Goal: Task Accomplishment & Management: Manage account settings

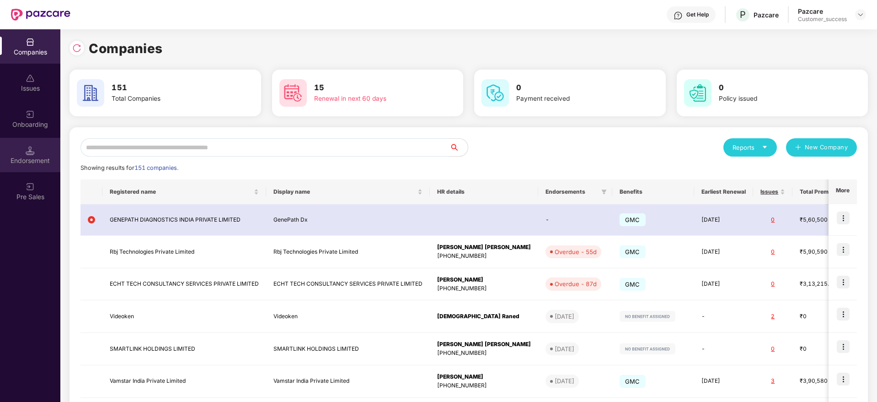
click at [30, 153] on img at bounding box center [30, 150] width 9 height 9
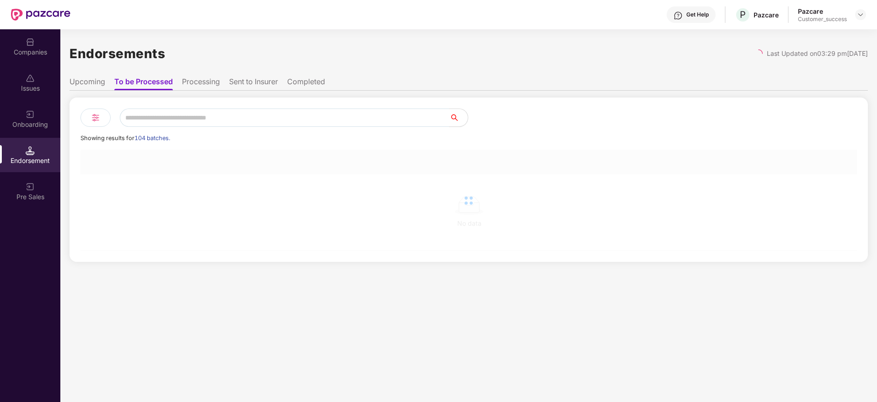
click at [23, 127] on div "Onboarding" at bounding box center [30, 124] width 60 height 9
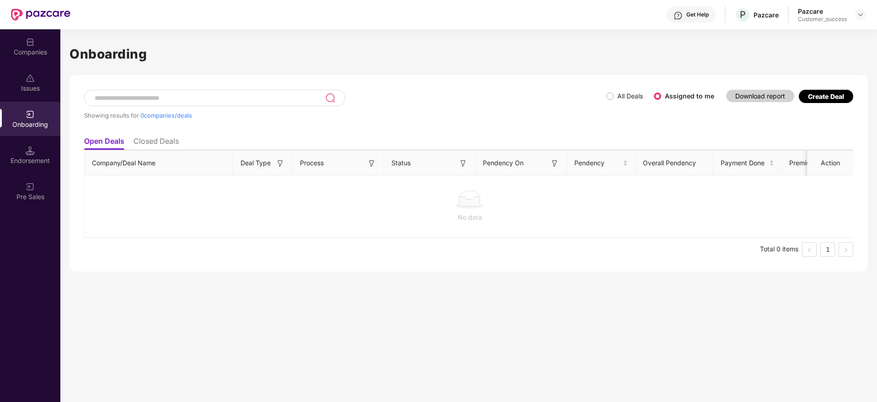
drag, startPoint x: 597, startPoint y: 91, endPoint x: 615, endPoint y: 94, distance: 18.1
click at [598, 91] on div "Showing results for 0 companies/deals" at bounding box center [345, 111] width 522 height 42
click at [616, 94] on span "All Deals" at bounding box center [630, 96] width 33 height 10
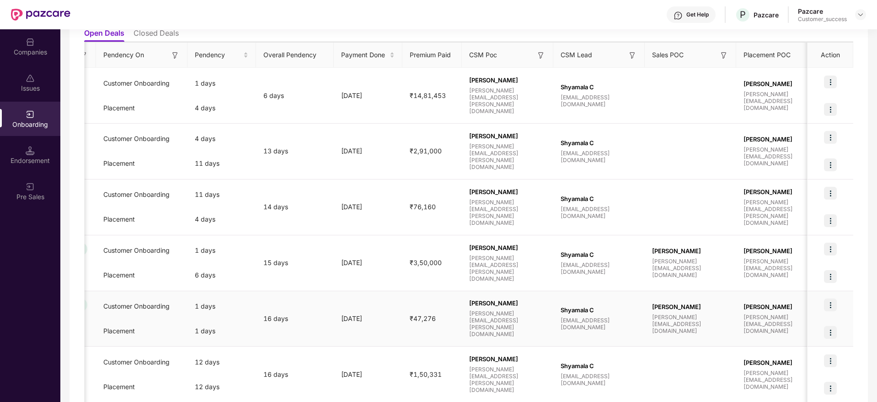
scroll to position [0, 381]
click at [695, 314] on div "[PERSON_NAME] Bharam [EMAIL_ADDRESS][DOMAIN_NAME]" at bounding box center [688, 318] width 77 height 31
click at [696, 318] on span "[PERSON_NAME][EMAIL_ADDRESS][DOMAIN_NAME]" at bounding box center [688, 323] width 77 height 21
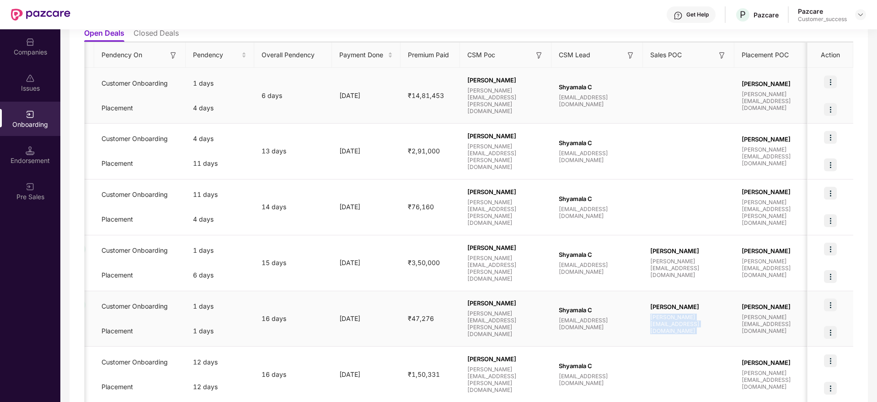
copy span "[PERSON_NAME][EMAIL_ADDRESS][DOMAIN_NAME]"
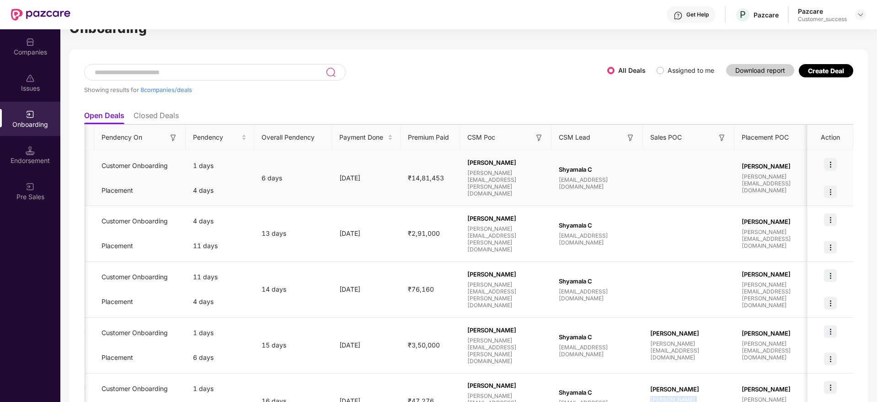
scroll to position [0, 0]
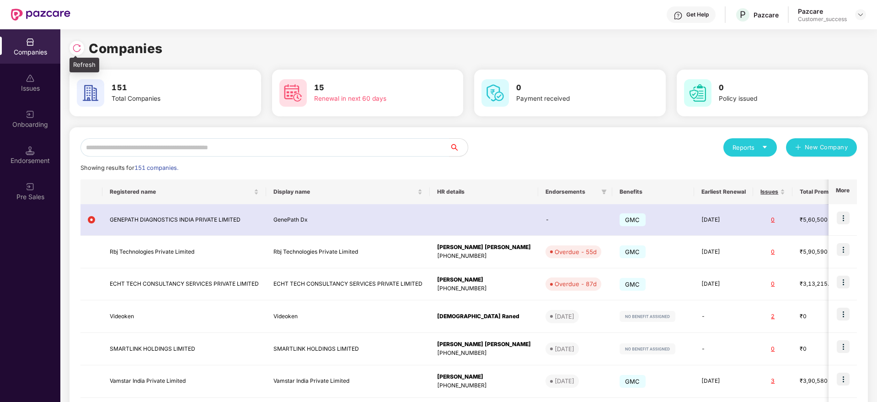
click at [75, 54] on div at bounding box center [77, 48] width 15 height 15
click at [75, 54] on div "Companies" at bounding box center [469, 48] width 798 height 20
click at [179, 77] on div "151 Total Companies" at bounding box center [165, 93] width 184 height 32
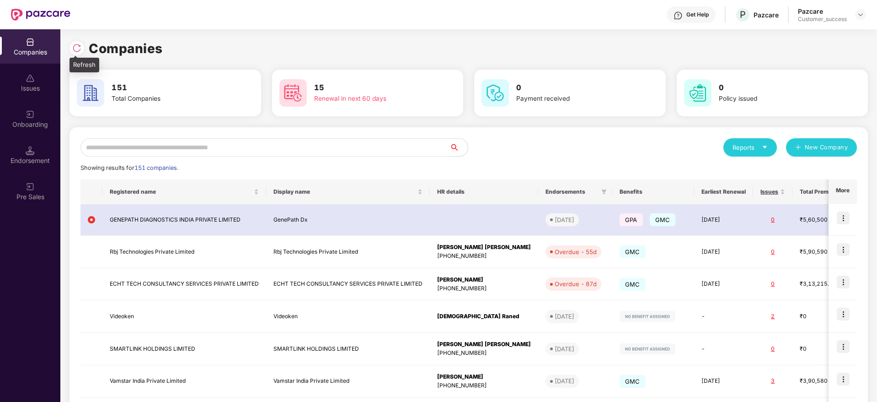
click at [81, 43] on img at bounding box center [76, 47] width 9 height 9
click at [83, 48] on div at bounding box center [77, 48] width 15 height 15
click at [343, 134] on div "Reports New Company Showing results for 151 companies. Registered name Display …" at bounding box center [469, 348] width 798 height 443
click at [345, 148] on input "text" at bounding box center [264, 147] width 369 height 18
type input "*"
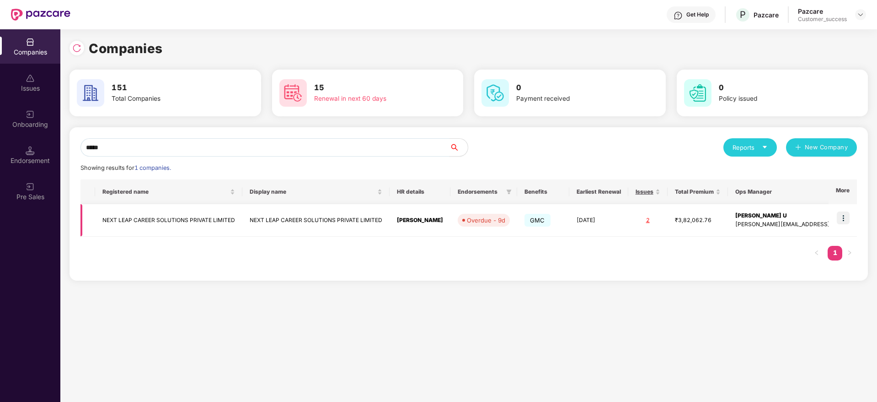
type input "*****"
click at [848, 218] on img at bounding box center [843, 217] width 13 height 13
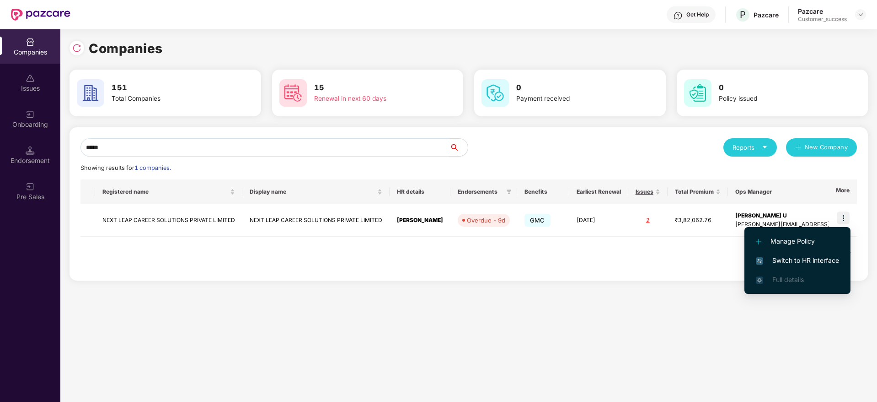
click at [821, 257] on span "Switch to HR interface" at bounding box center [797, 260] width 83 height 10
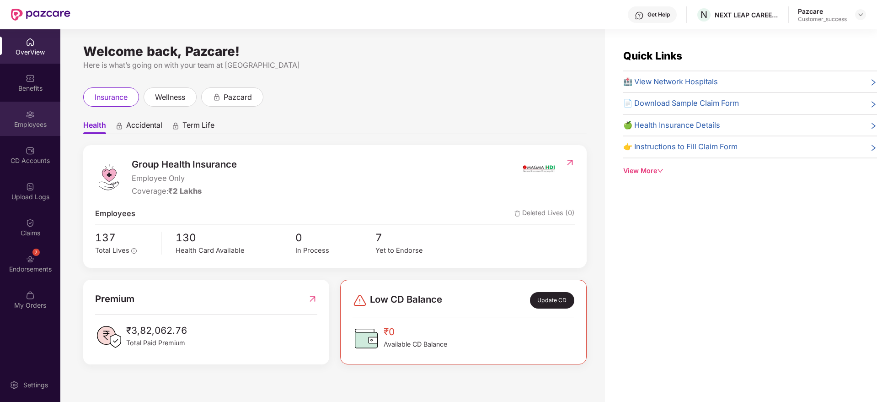
click at [25, 120] on div "Employees" at bounding box center [30, 124] width 60 height 9
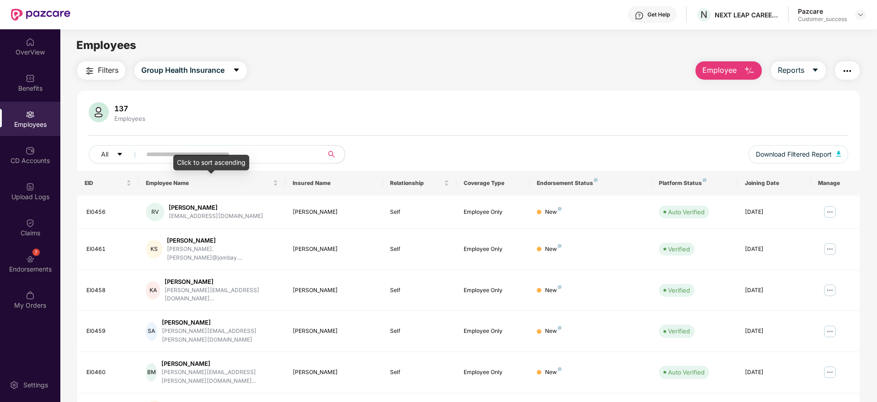
click at [214, 157] on div "Click to sort ascending" at bounding box center [211, 163] width 76 height 16
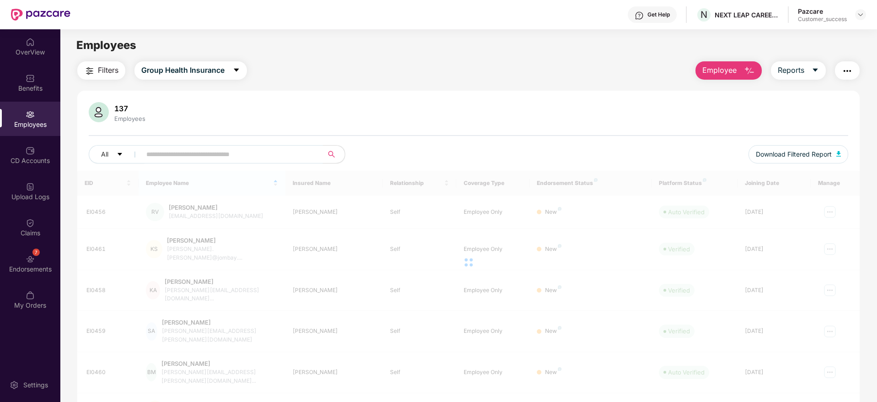
click at [249, 145] on span at bounding box center [228, 154] width 187 height 18
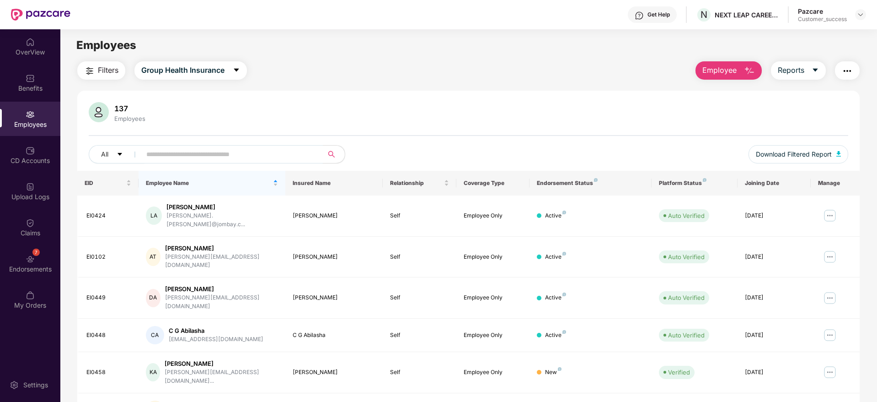
paste input "******"
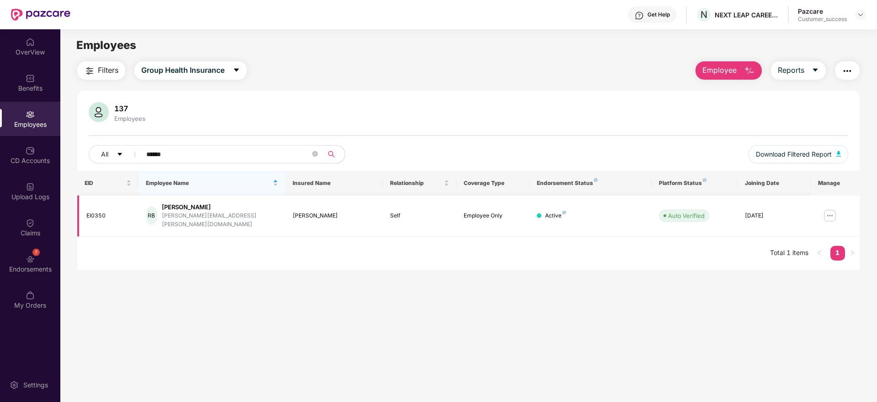
type input "******"
click at [829, 212] on img at bounding box center [830, 215] width 15 height 15
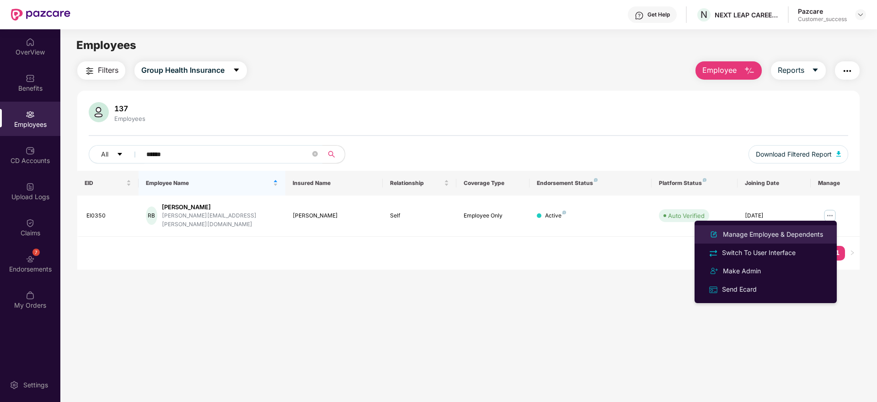
click at [798, 236] on div "Manage Employee & Dependents" at bounding box center [773, 234] width 104 height 10
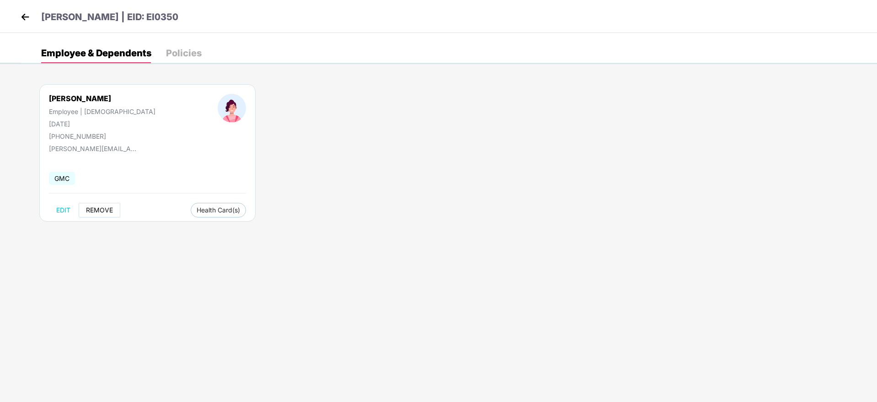
click at [89, 212] on span "REMOVE" at bounding box center [99, 209] width 27 height 7
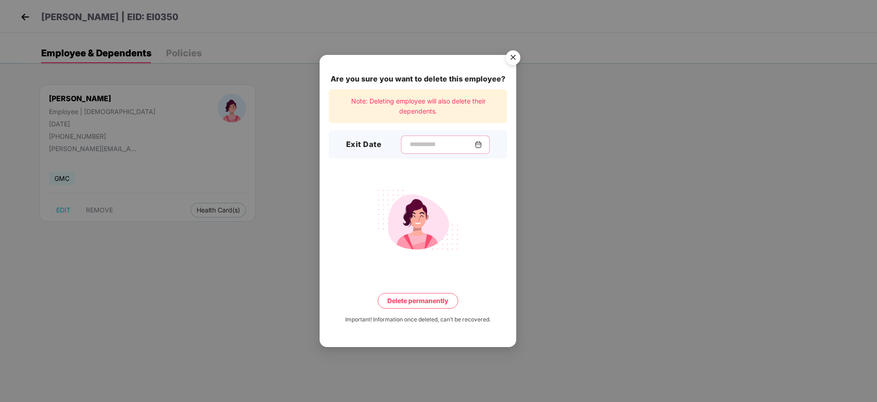
click at [451, 139] on input at bounding box center [442, 144] width 66 height 10
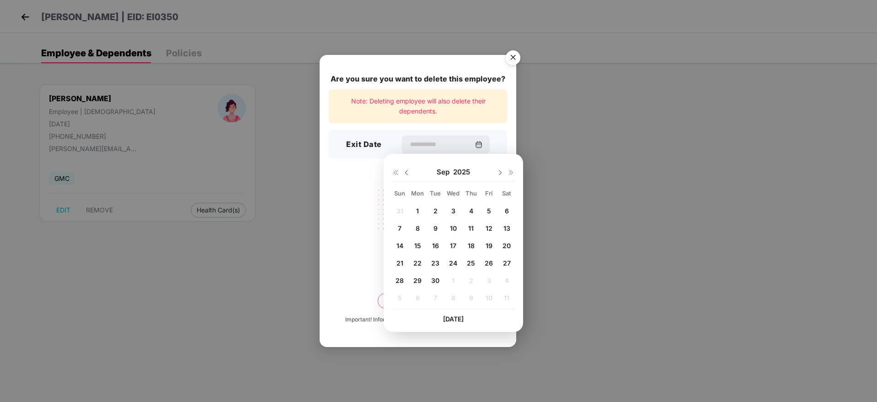
click at [438, 282] on span "30" at bounding box center [435, 280] width 8 height 8
type input "**********"
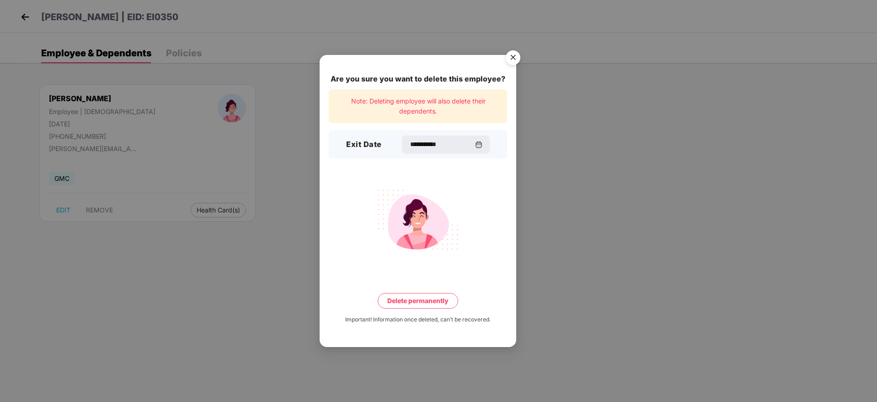
click at [432, 306] on button "Delete permanently" at bounding box center [418, 301] width 80 height 16
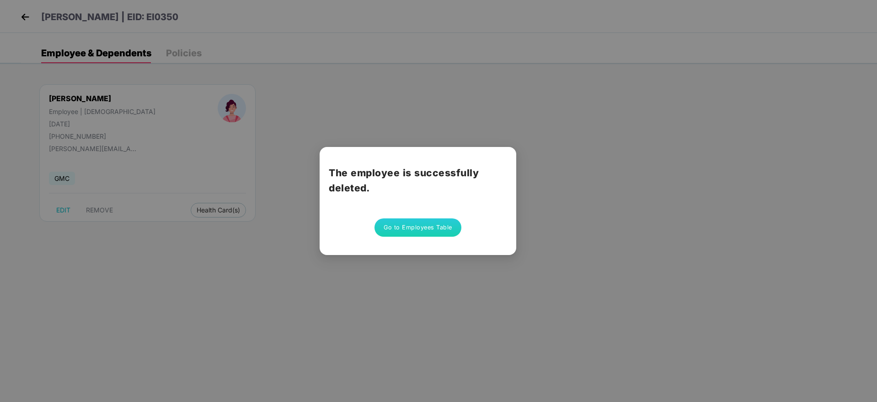
click at [459, 230] on button "Go to Employees Table" at bounding box center [418, 227] width 87 height 18
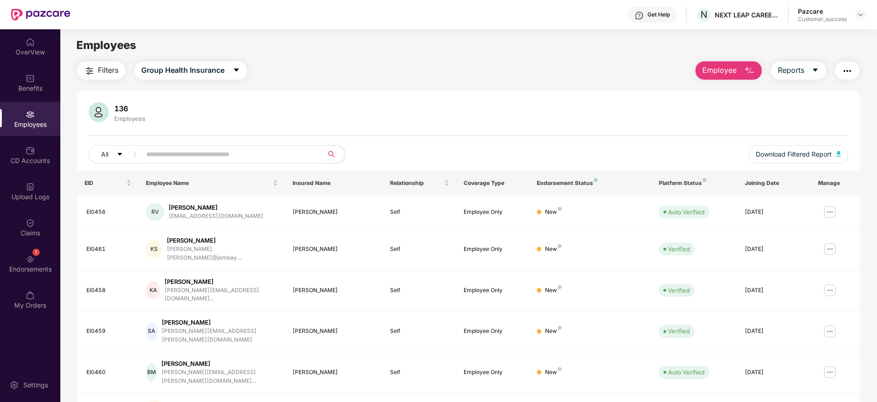
click at [276, 162] on span at bounding box center [228, 154] width 187 height 18
paste input "******"
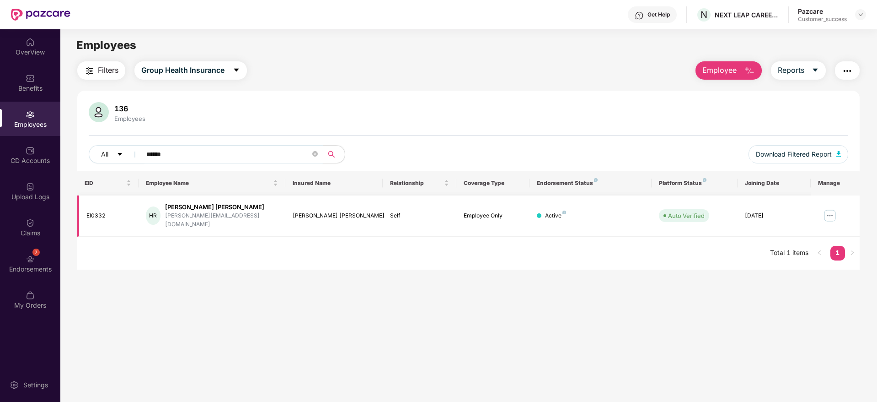
type input "******"
click at [829, 210] on img at bounding box center [830, 215] width 15 height 15
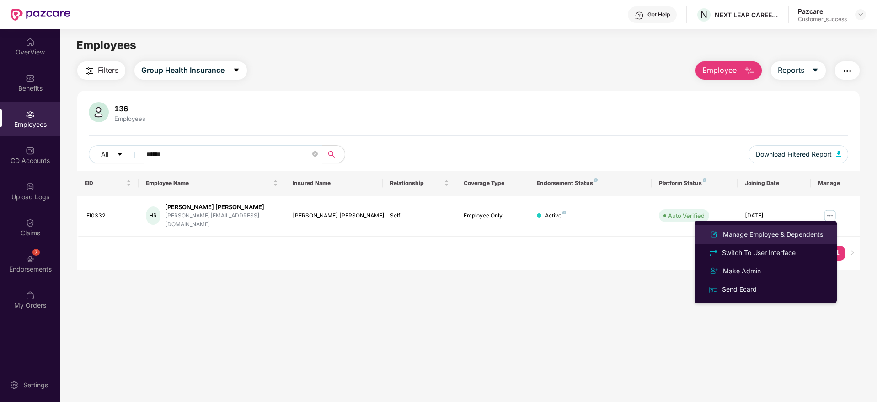
click at [776, 233] on div "Manage Employee & Dependents" at bounding box center [773, 234] width 104 height 10
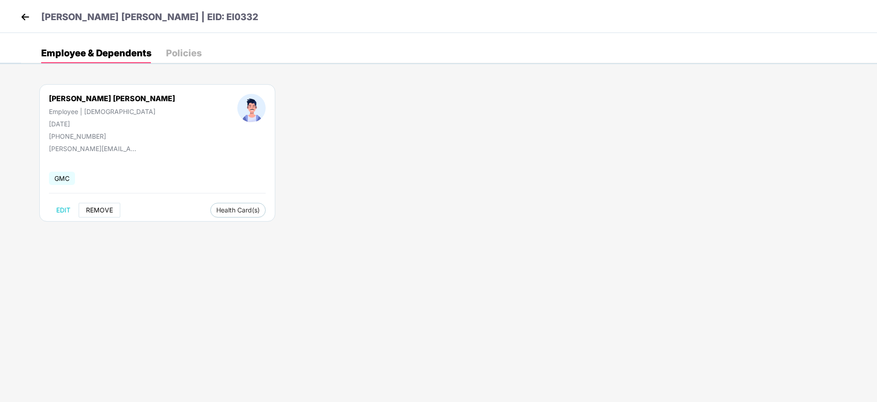
click at [108, 211] on span "REMOVE" at bounding box center [99, 209] width 27 height 7
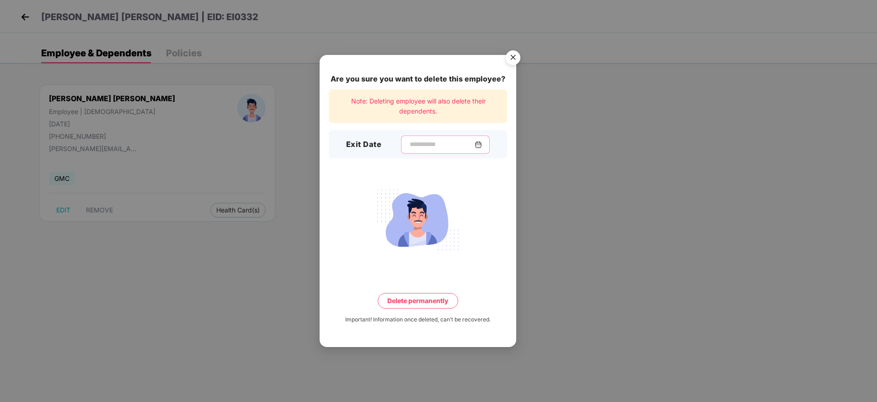
click at [439, 141] on input at bounding box center [442, 144] width 66 height 10
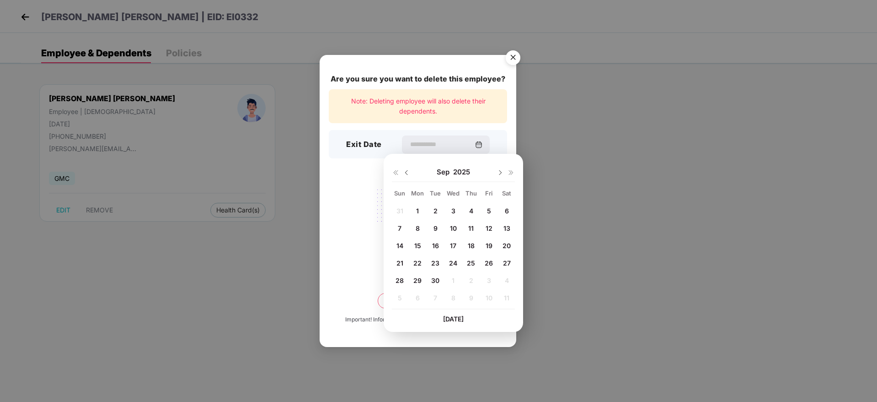
click at [433, 278] on span "30" at bounding box center [435, 280] width 8 height 8
type input "**********"
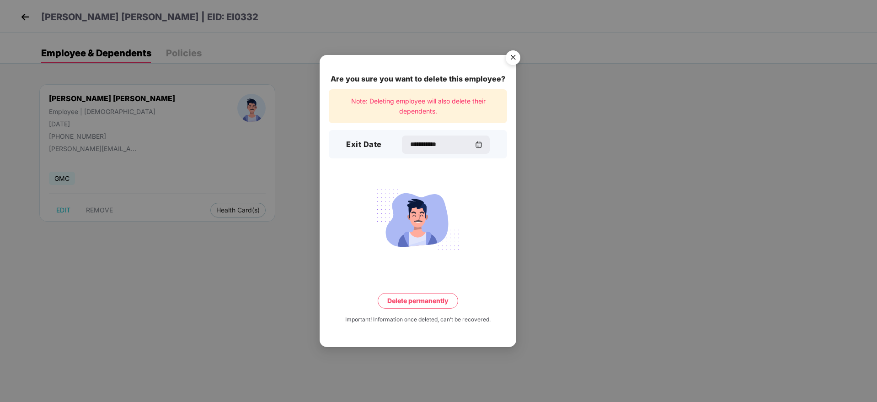
click at [435, 297] on button "Delete permanently" at bounding box center [418, 301] width 80 height 16
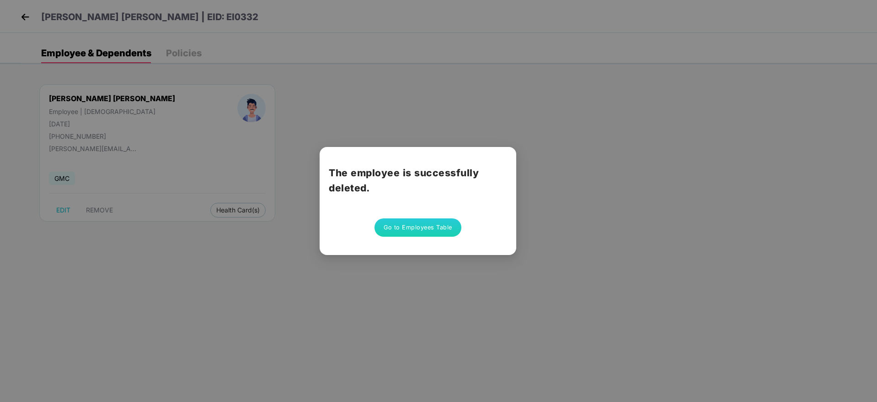
click at [376, 225] on button "Go to Employees Table" at bounding box center [418, 227] width 87 height 18
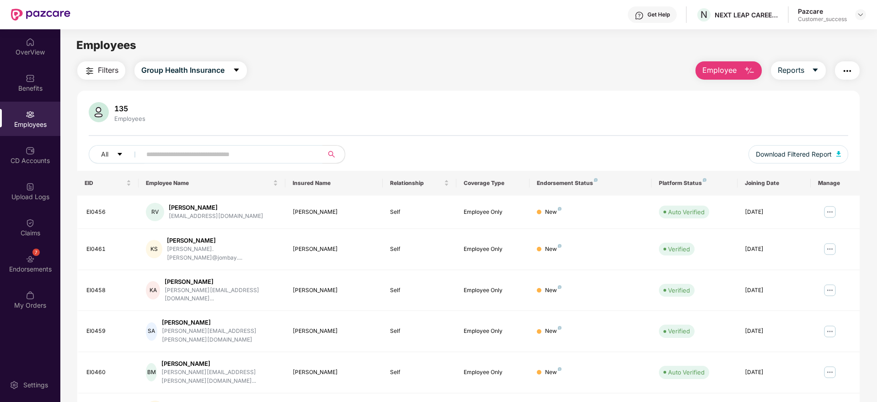
click at [731, 76] on button "Employee" at bounding box center [729, 70] width 66 height 18
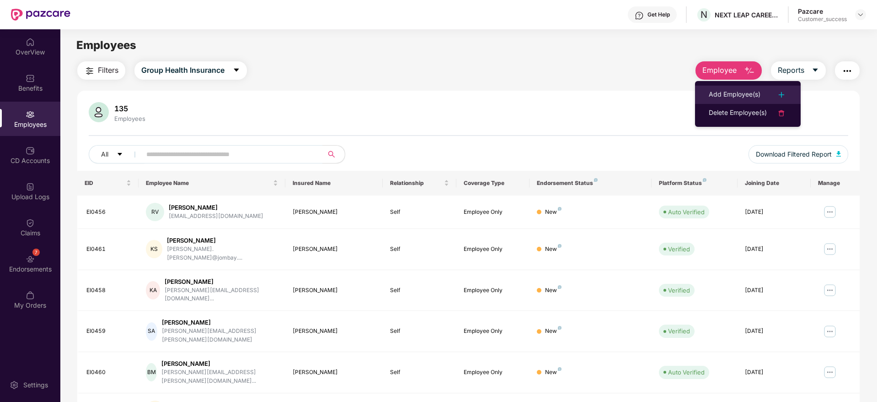
click at [721, 89] on div "Add Employee(s)" at bounding box center [735, 94] width 52 height 11
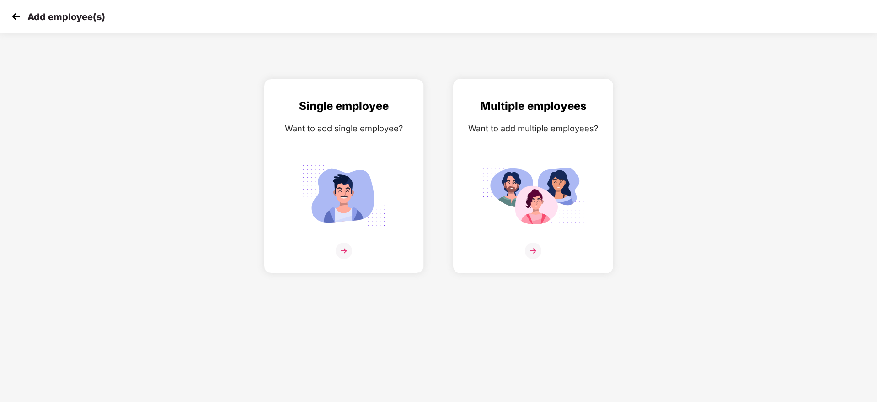
click at [604, 159] on div "Multiple employees Want to add multiple employees?" at bounding box center [533, 176] width 160 height 194
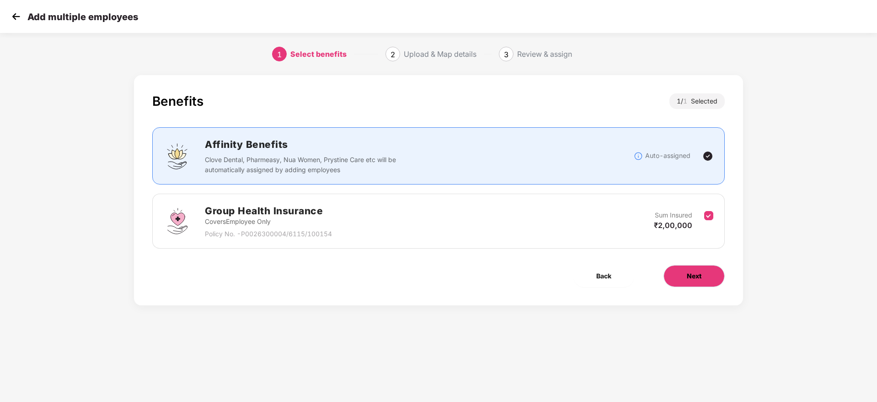
click at [696, 279] on span "Next" at bounding box center [694, 276] width 15 height 10
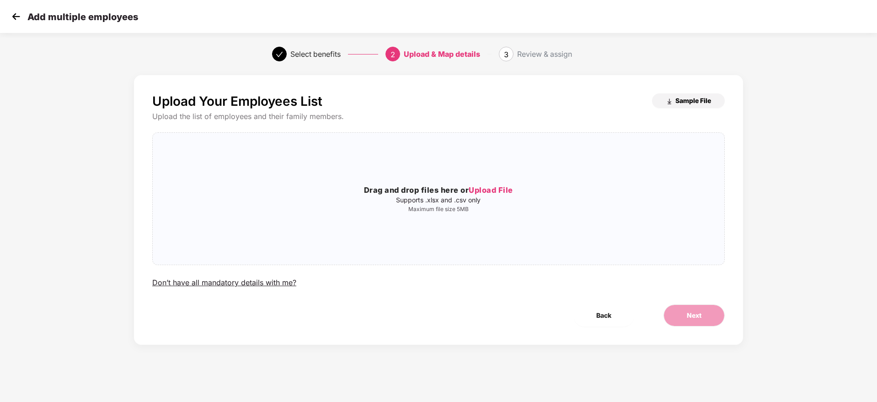
click at [708, 105] on button "Sample File" at bounding box center [688, 100] width 73 height 15
click at [449, 208] on p "Maximum file size 5MB" at bounding box center [439, 208] width 572 height 7
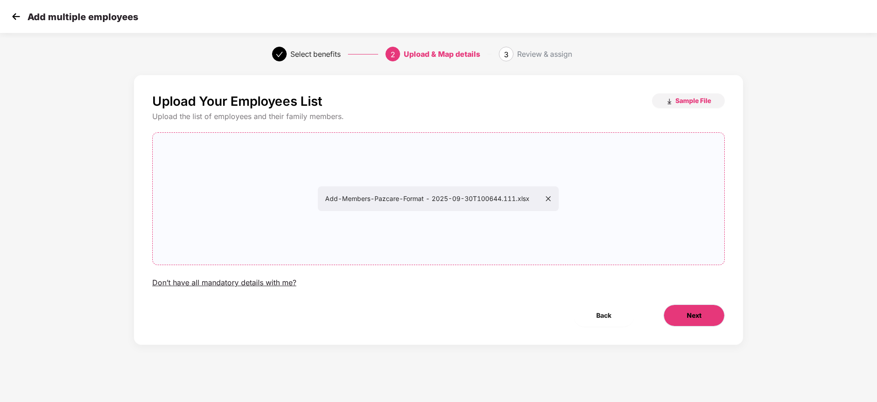
click at [699, 319] on span "Next" at bounding box center [694, 315] width 15 height 10
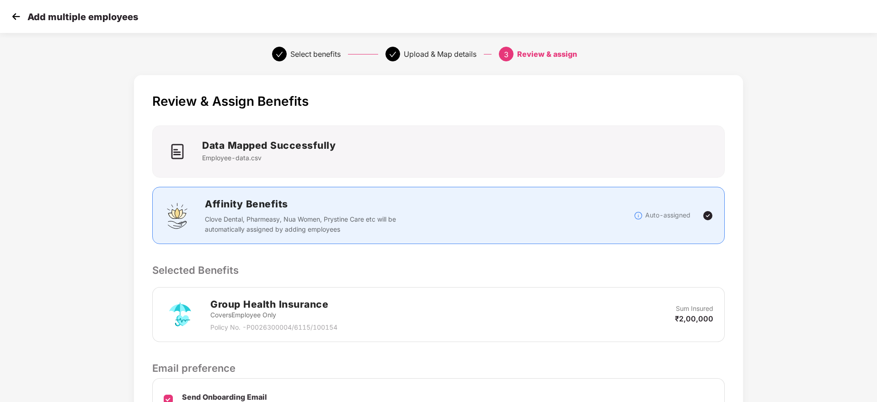
scroll to position [108, 0]
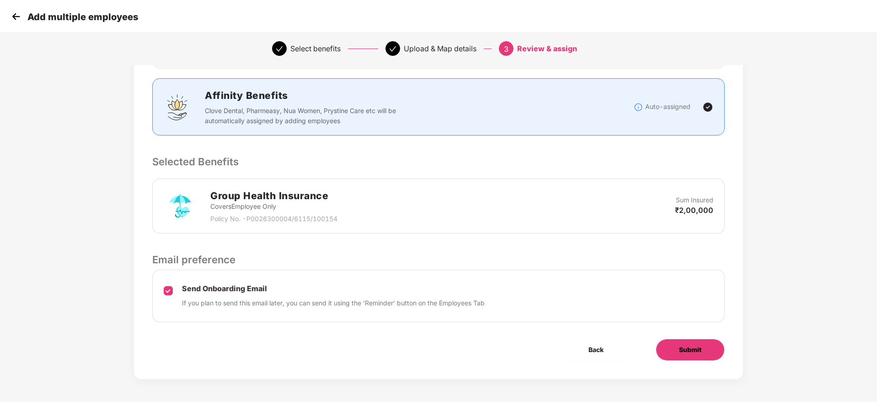
click at [682, 347] on span "Submit" at bounding box center [690, 349] width 22 height 10
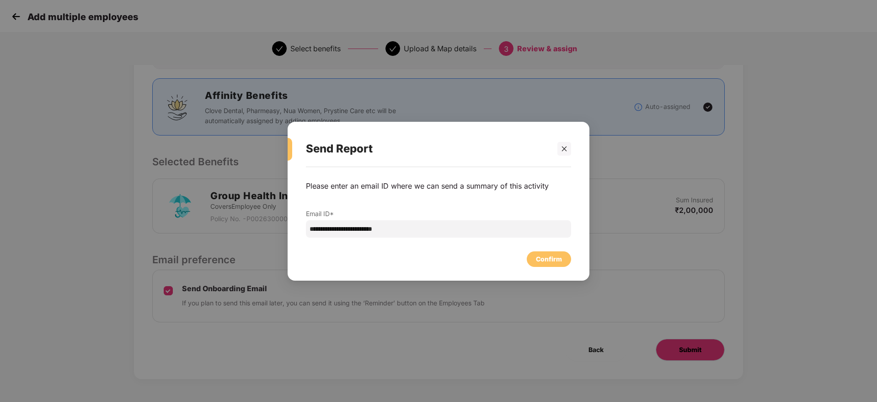
scroll to position [0, 0]
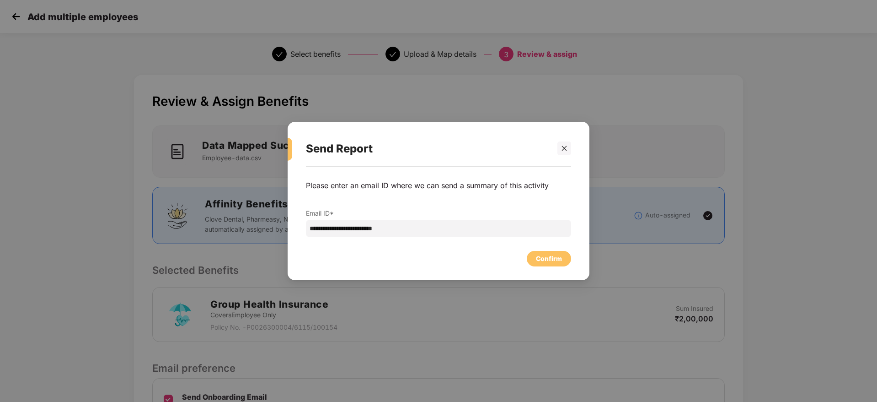
click at [552, 258] on div "Confirm" at bounding box center [549, 258] width 26 height 10
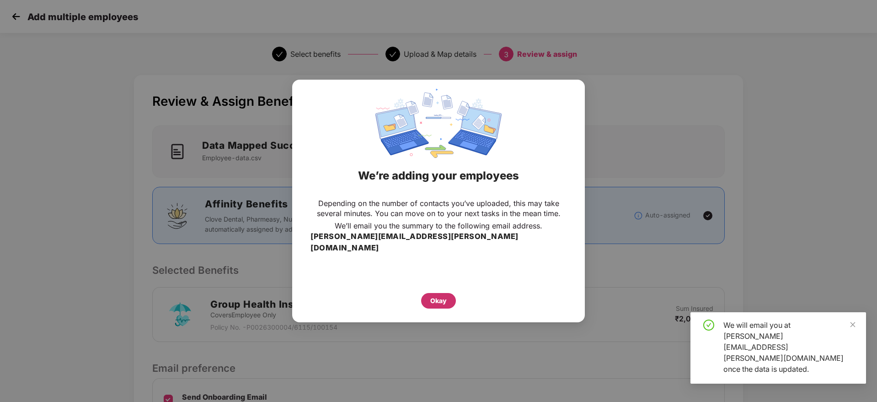
click at [449, 293] on div "Okay" at bounding box center [438, 301] width 35 height 16
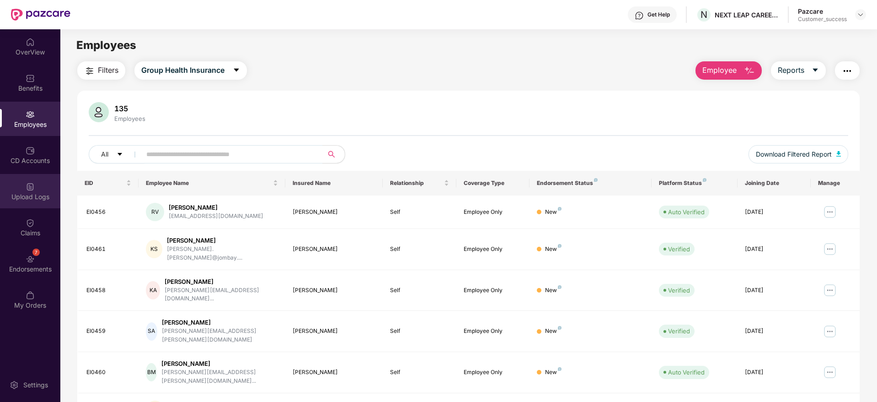
click at [25, 182] on div "Upload Logs" at bounding box center [30, 191] width 60 height 34
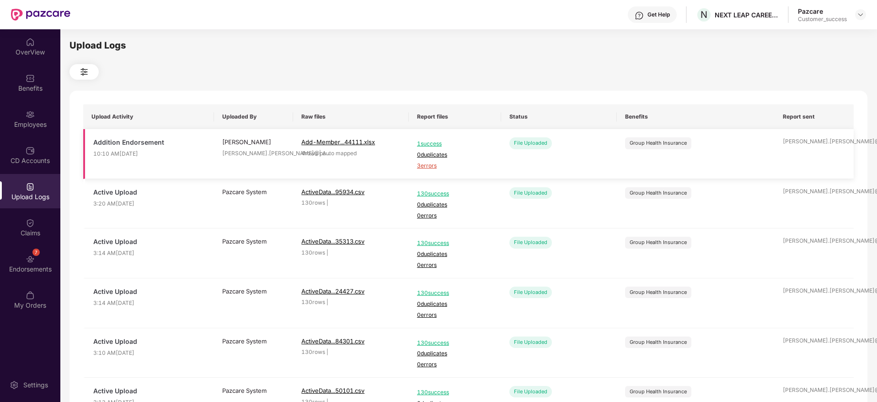
click at [427, 167] on span "3 errors" at bounding box center [455, 165] width 76 height 9
click at [25, 118] on div "Employees" at bounding box center [30, 119] width 60 height 34
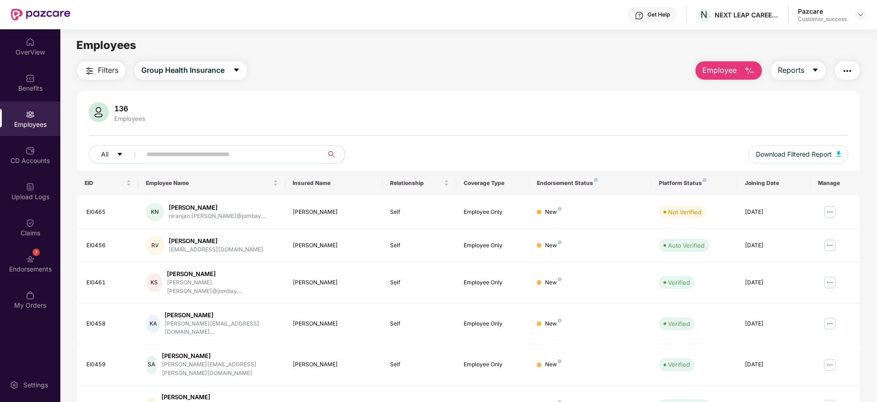
click at [741, 75] on button "Employee" at bounding box center [729, 70] width 66 height 18
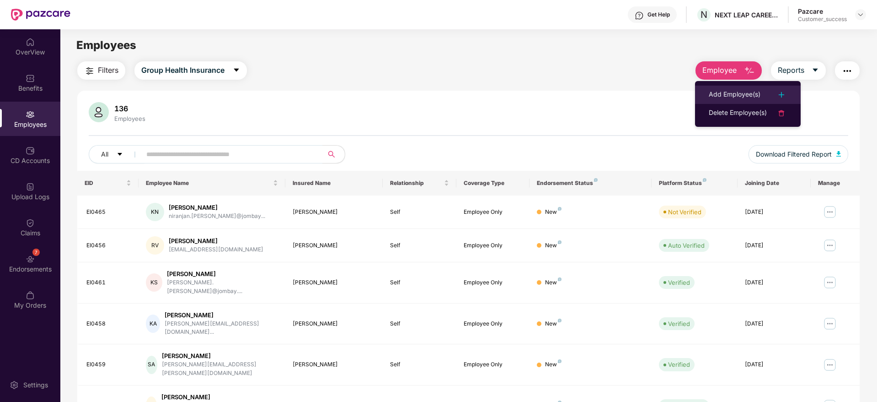
click at [735, 89] on div "Add Employee(s)" at bounding box center [735, 94] width 52 height 11
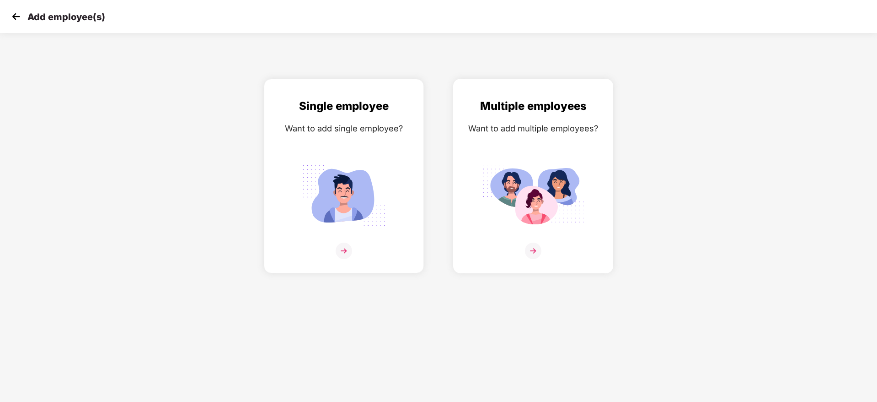
click at [577, 175] on img at bounding box center [533, 195] width 102 height 71
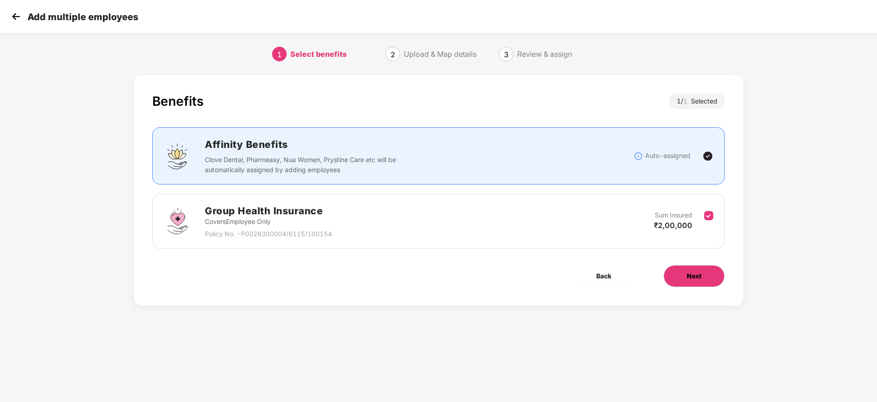
click at [709, 275] on button "Next" at bounding box center [694, 276] width 61 height 22
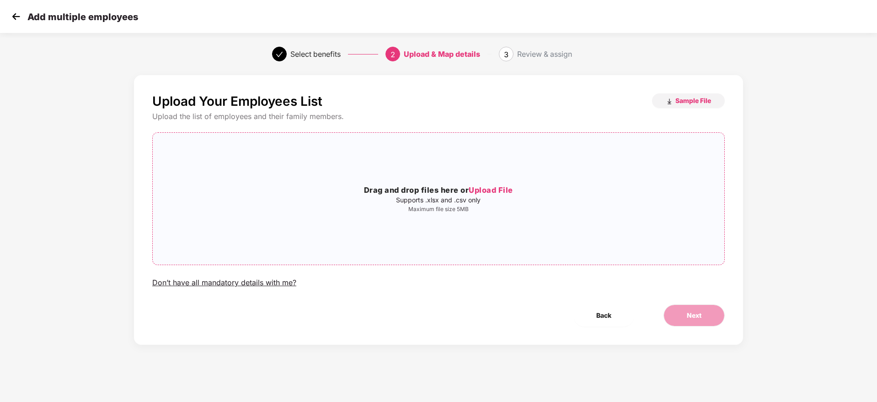
click at [448, 196] on p "Supports .xlsx and .csv only" at bounding box center [439, 199] width 572 height 7
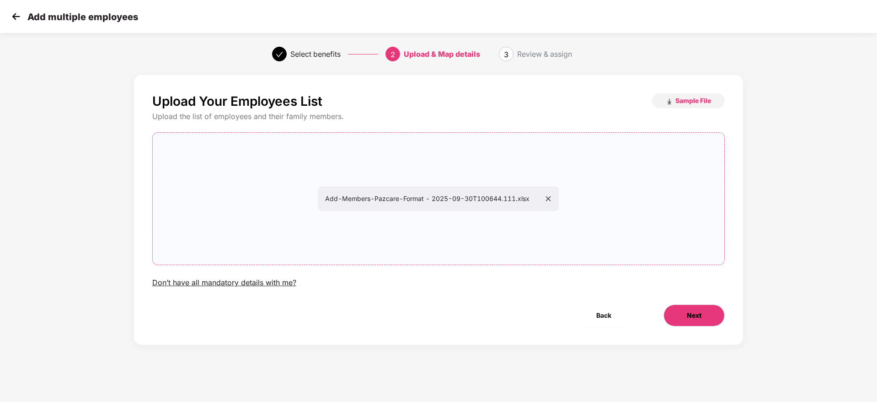
click at [716, 317] on button "Next" at bounding box center [694, 315] width 61 height 22
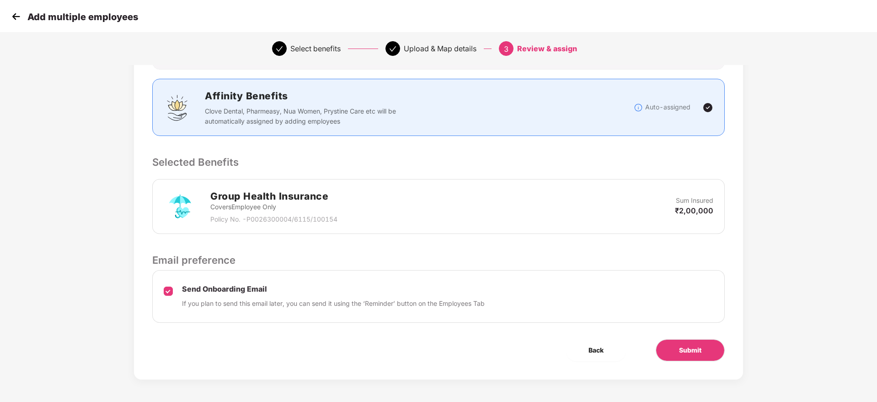
scroll to position [108, 0]
click at [718, 341] on button "Submit" at bounding box center [690, 349] width 69 height 22
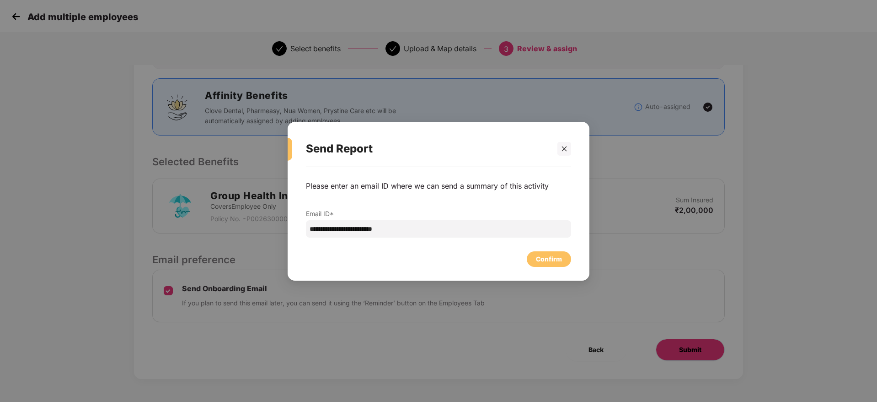
scroll to position [0, 0]
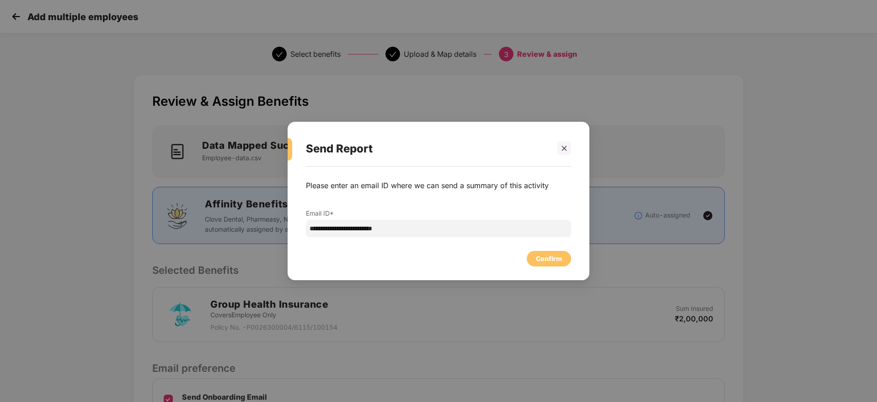
click at [548, 247] on div "Confirm" at bounding box center [438, 256] width 265 height 20
click at [552, 256] on div "Confirm" at bounding box center [549, 259] width 44 height 16
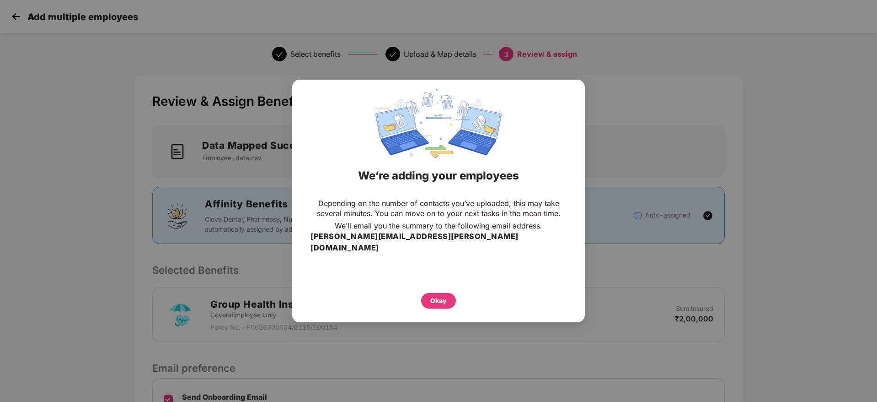
click at [442, 304] on div "Depending on the number of contacts you’ve uploaded, this may take several minu…" at bounding box center [438, 252] width 293 height 119
click at [445, 302] on div "Okay" at bounding box center [438, 301] width 35 height 16
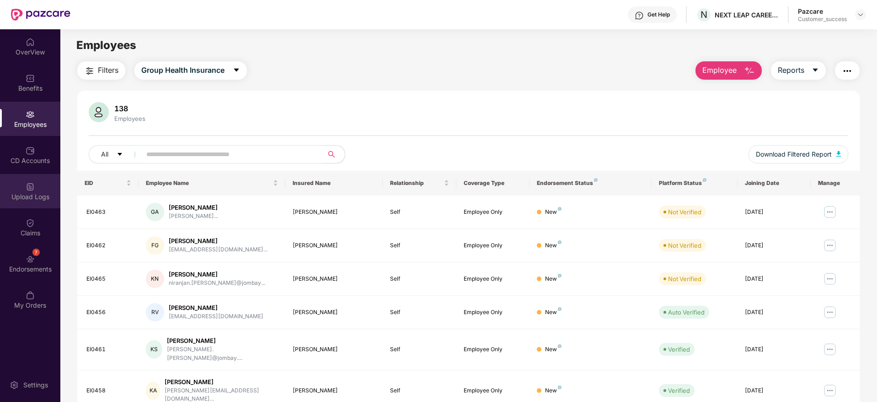
click at [29, 198] on div "Upload Logs" at bounding box center [30, 196] width 60 height 9
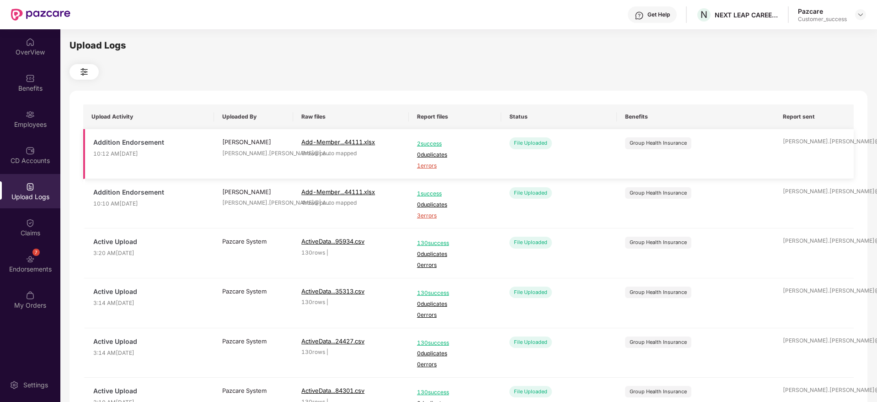
click at [420, 165] on span "1 errors" at bounding box center [455, 165] width 76 height 9
click at [38, 113] on div "Employees" at bounding box center [30, 119] width 60 height 34
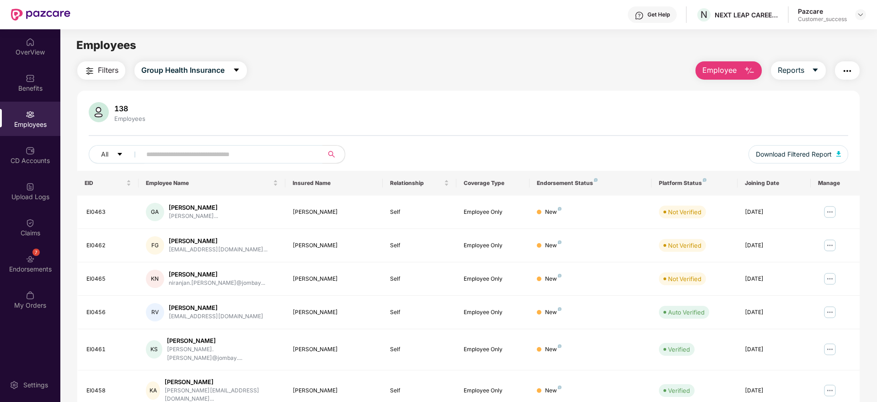
click at [734, 84] on div "Filters Group Health Insurance Employee Reports 138 Employees All Download Filt…" at bounding box center [468, 326] width 782 height 531
click at [746, 74] on img "button" at bounding box center [749, 70] width 11 height 11
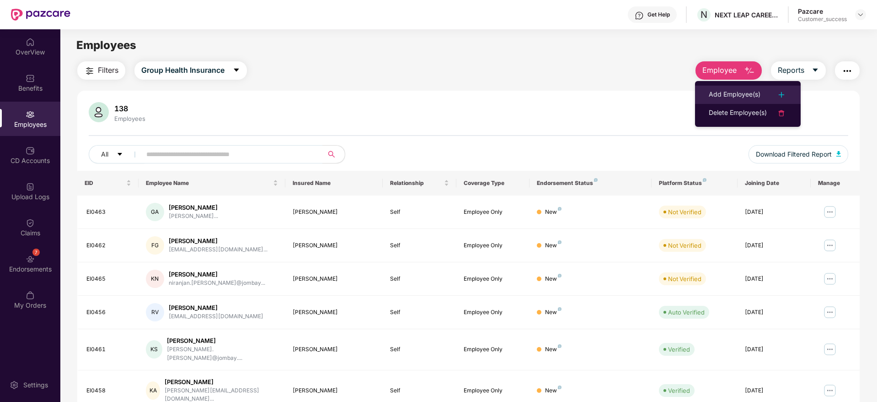
click at [735, 88] on li "Add Employee(s)" at bounding box center [748, 95] width 106 height 18
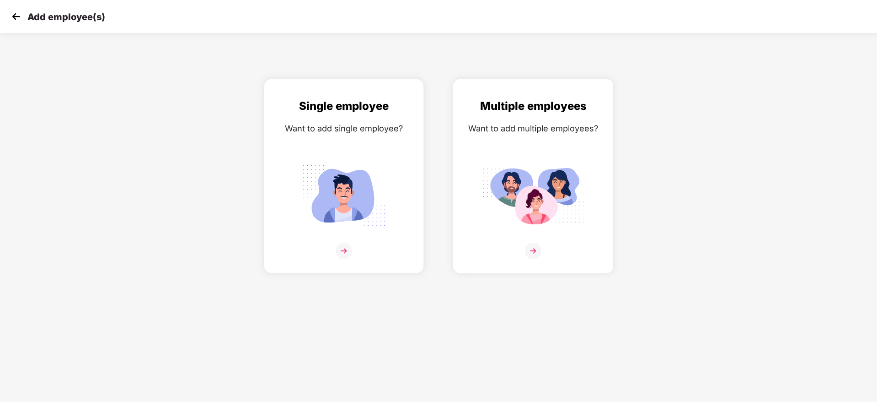
click at [591, 179] on div "Multiple employees Want to add multiple employees?" at bounding box center [533, 183] width 141 height 173
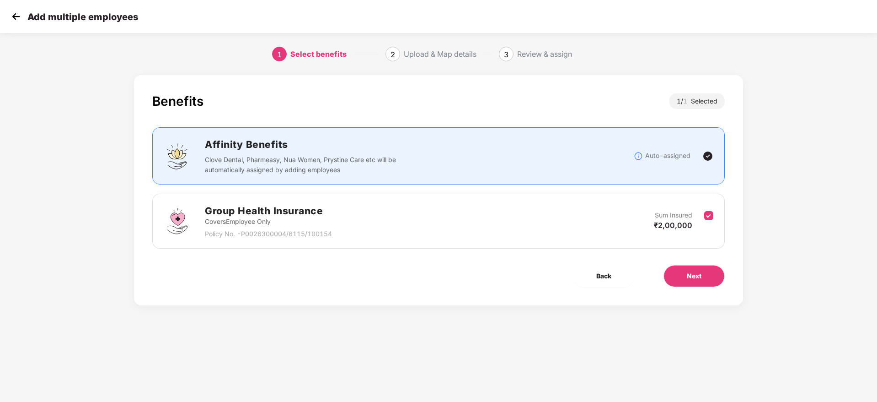
click at [693, 293] on div "Benefits 1 / 1 Selected Affinity Benefits Clove Dental, Pharmeasy, Nua Women, P…" at bounding box center [438, 190] width 609 height 230
click at [702, 281] on button "Next" at bounding box center [694, 276] width 61 height 22
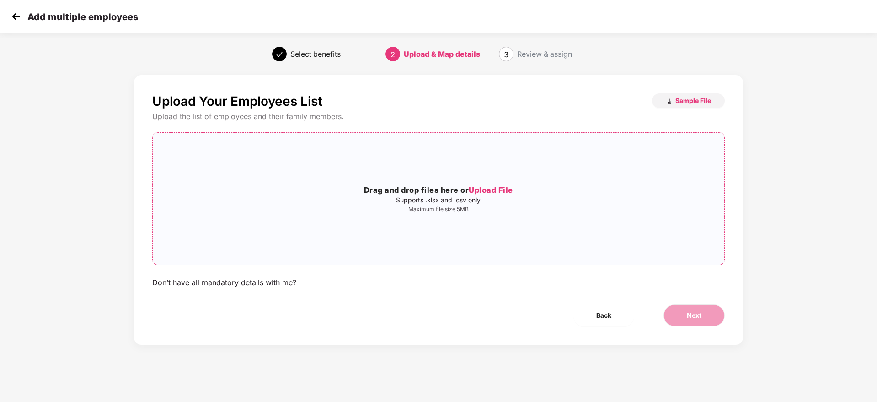
click at [506, 261] on span "Drag and drop files here or Upload File Supports .xlsx and .csv only Maximum fi…" at bounding box center [439, 199] width 572 height 132
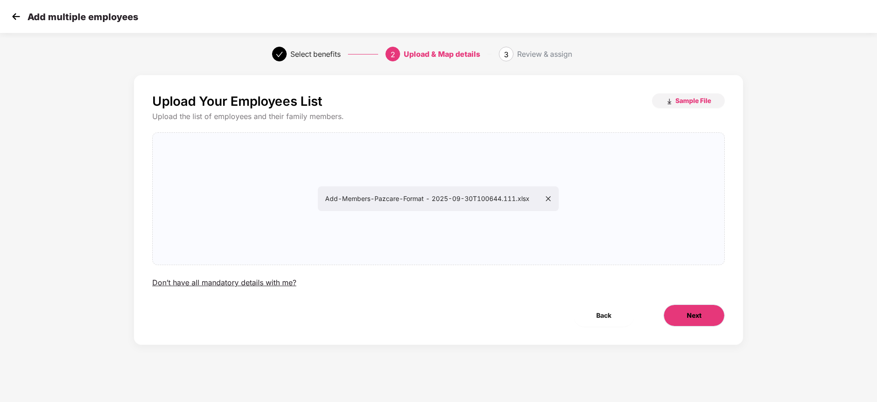
click at [683, 312] on button "Next" at bounding box center [694, 315] width 61 height 22
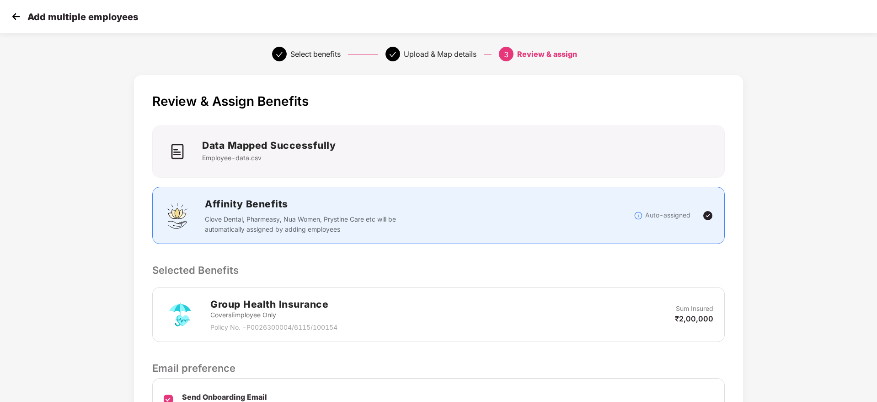
scroll to position [108, 0]
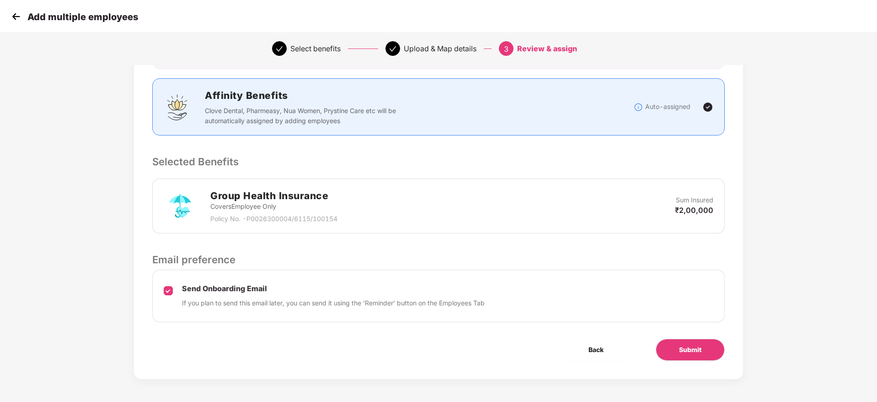
click at [676, 332] on div "Review & Assign Benefits Data Mapped Successfully Employee-data.csv Affinity Be…" at bounding box center [438, 173] width 609 height 412
click at [680, 339] on button "Submit" at bounding box center [690, 349] width 69 height 22
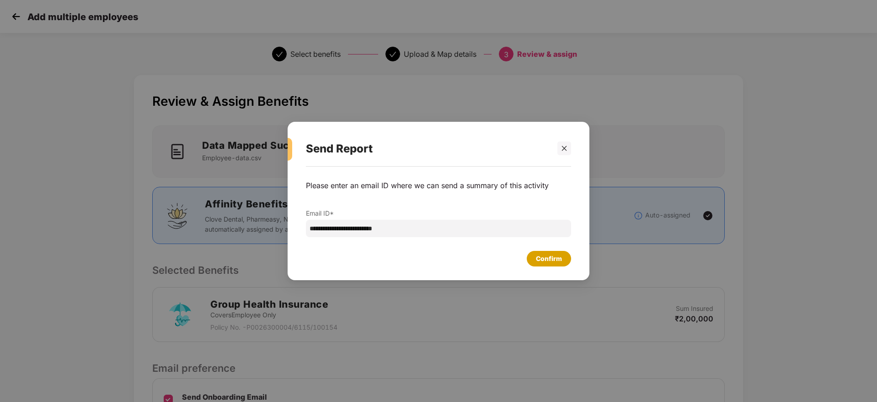
click at [536, 254] on div "Confirm" at bounding box center [549, 259] width 44 height 16
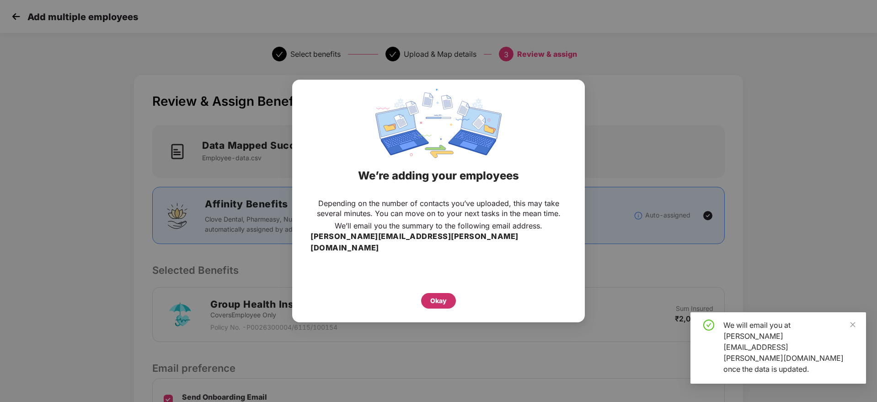
click at [439, 300] on div "Okay" at bounding box center [438, 301] width 35 height 16
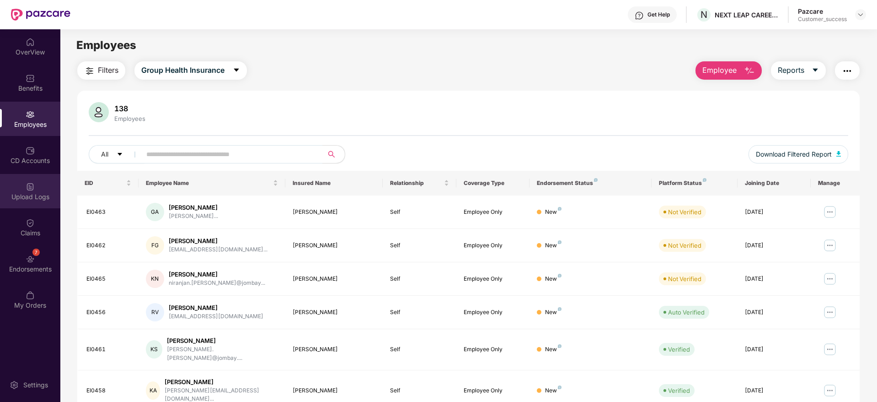
click at [42, 195] on div "Upload Logs" at bounding box center [30, 196] width 60 height 9
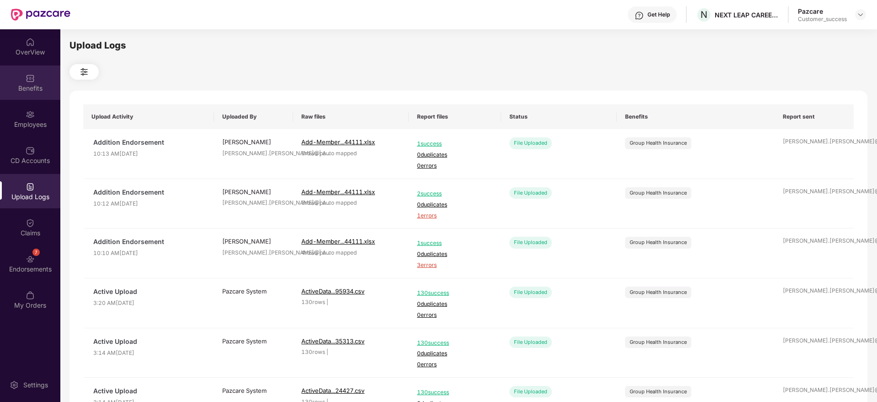
click at [35, 80] on div "Benefits" at bounding box center [30, 82] width 60 height 34
